Goal: Transaction & Acquisition: Purchase product/service

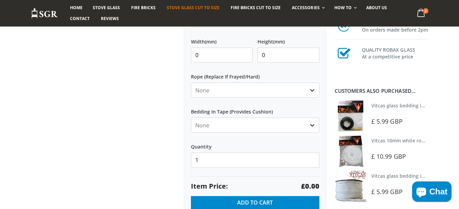
scroll to position [326, 0]
click at [216, 57] on input "0" at bounding box center [222, 55] width 62 height 15
type input "250"
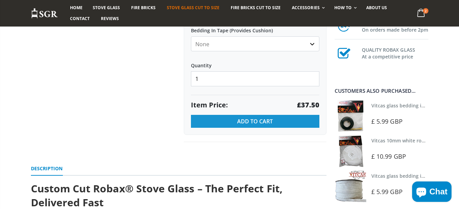
type input "250"
click at [202, 118] on button "Add to Cart" at bounding box center [255, 121] width 129 height 13
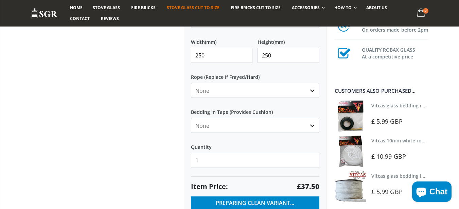
scroll to position [367, 0]
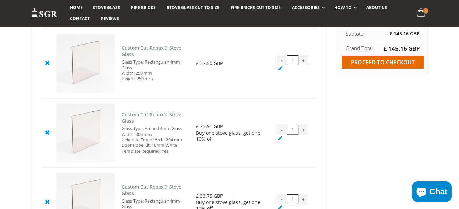
scroll to position [82, 0]
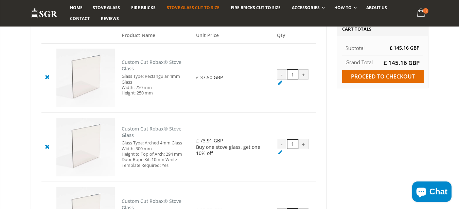
click at [180, 11] on link "Stove Glass Cut To Size" at bounding box center [193, 7] width 63 height 11
